Goal: Transaction & Acquisition: Purchase product/service

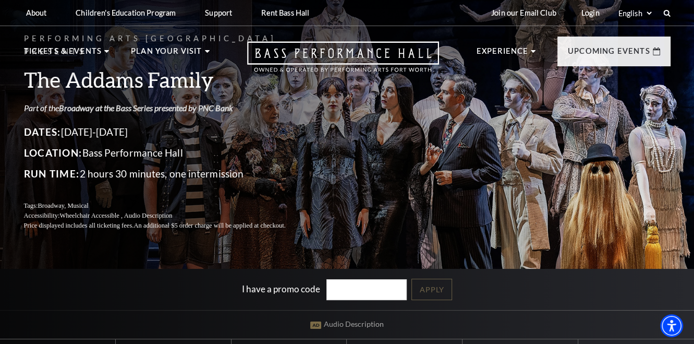
click at [172, 103] on link "Broadway at the Bass Series presented by PNC Bank" at bounding box center [146, 108] width 174 height 10
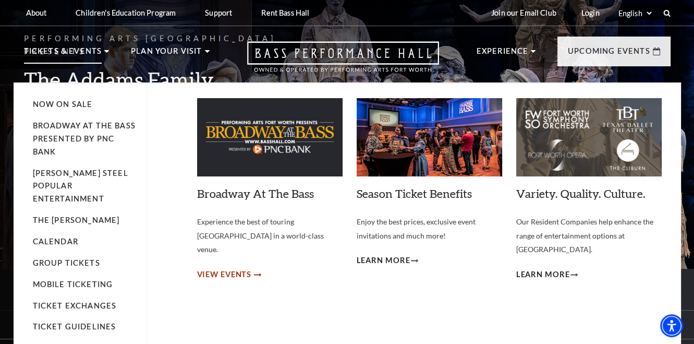
click at [229, 268] on span "View Events" at bounding box center [224, 274] width 55 height 13
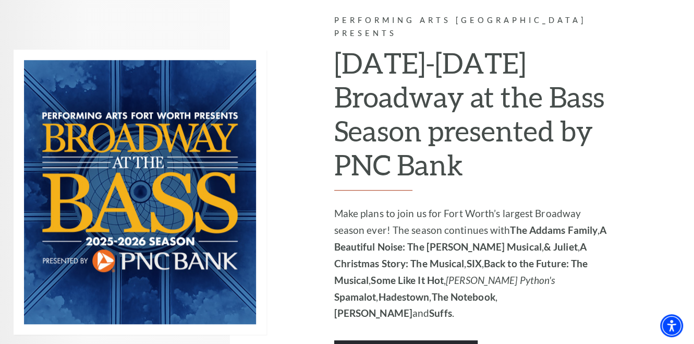
scroll to position [668, 0]
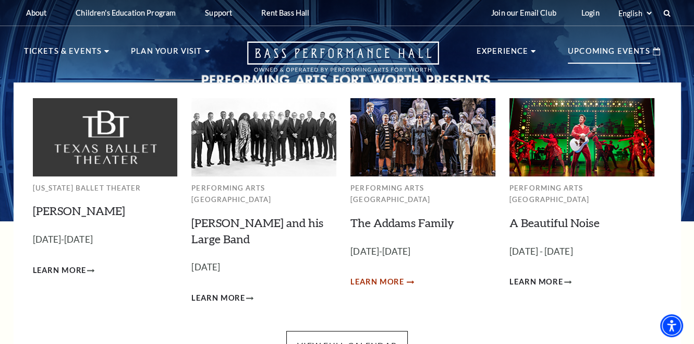
click at [382, 275] on span "Learn More" at bounding box center [377, 281] width 54 height 13
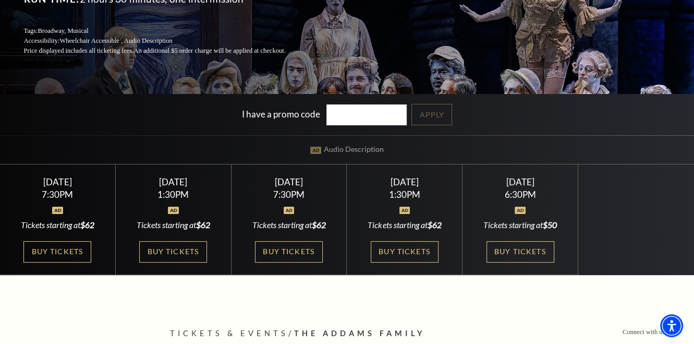
scroll to position [173, 0]
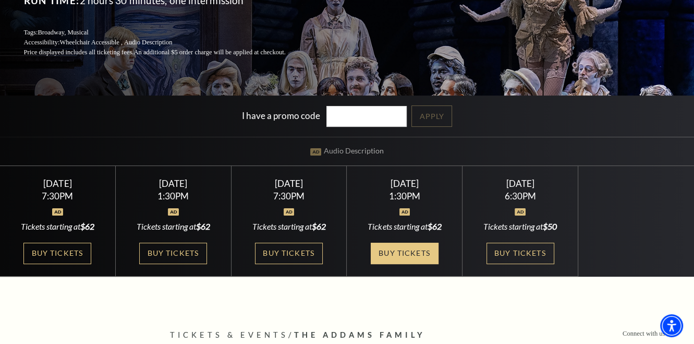
click at [415, 251] on link "Buy Tickets" at bounding box center [405, 253] width 68 height 21
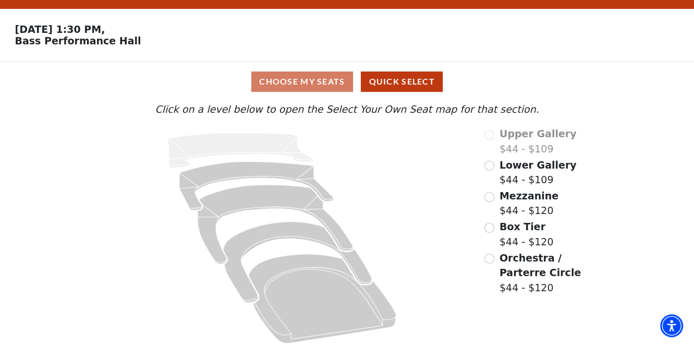
scroll to position [34, 0]
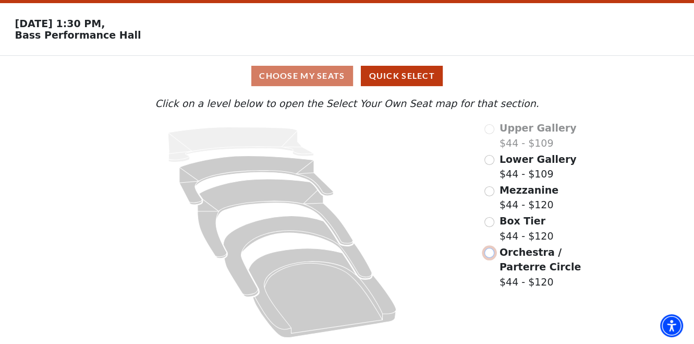
click at [491, 254] on input "Orchestra / Parterre Circle$44 - $120\a" at bounding box center [489, 253] width 10 height 10
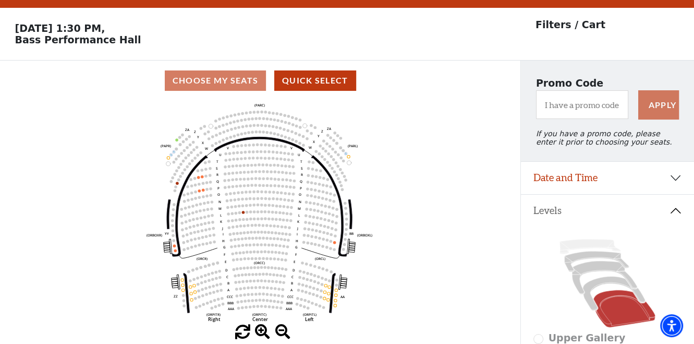
scroll to position [48, 0]
